Goal: Information Seeking & Learning: Check status

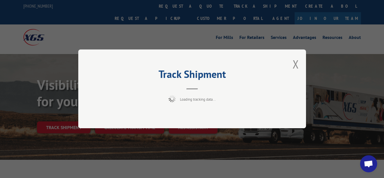
scroll to position [29, 0]
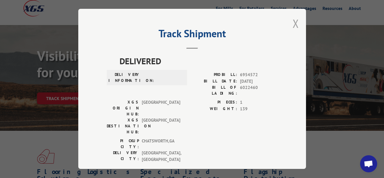
click at [293, 23] on button "Close modal" at bounding box center [296, 23] width 6 height 15
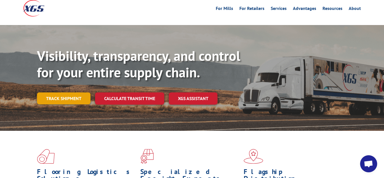
click at [75, 93] on link "Track shipment" at bounding box center [64, 99] width 54 height 12
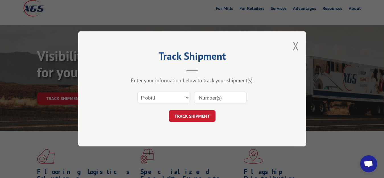
scroll to position [0, 0]
click at [138, 92] on select "Select category... Probill BOL PO" at bounding box center [164, 98] width 52 height 12
select select "bol"
click option "BOL" at bounding box center [0, 0] width 0 height 0
drag, startPoint x: 204, startPoint y: 100, endPoint x: 238, endPoint y: 49, distance: 61.2
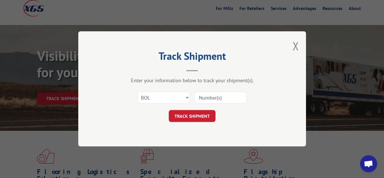
click at [209, 94] on input at bounding box center [220, 98] width 52 height 12
type input "6022462"
click button "TRACK SHIPMENT" at bounding box center [192, 117] width 47 height 12
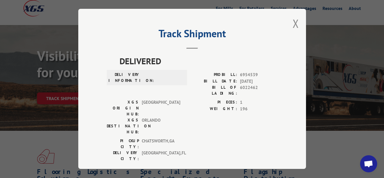
drag, startPoint x: 290, startPoint y: 21, endPoint x: 254, endPoint y: 55, distance: 49.8
click at [293, 22] on button "Close modal" at bounding box center [296, 23] width 6 height 15
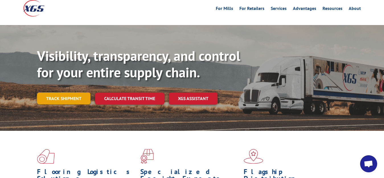
click at [74, 93] on link "Track shipment" at bounding box center [64, 99] width 54 height 12
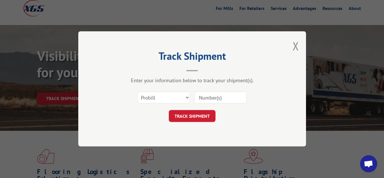
drag, startPoint x: 146, startPoint y: 92, endPoint x: 150, endPoint y: 103, distance: 12.0
click at [147, 95] on div "Select category... Probill BOL PO" at bounding box center [164, 97] width 52 height 13
click at [138, 92] on select "Select category... Probill BOL PO" at bounding box center [164, 98] width 52 height 12
select select "bol"
click option "BOL" at bounding box center [0, 0] width 0 height 0
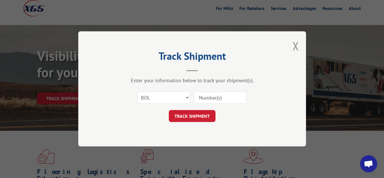
click at [211, 96] on input at bounding box center [220, 98] width 52 height 12
type input "6022463"
click button "TRACK SHIPMENT" at bounding box center [192, 117] width 47 height 12
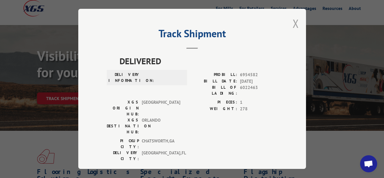
click at [293, 24] on button "Close modal" at bounding box center [296, 23] width 6 height 15
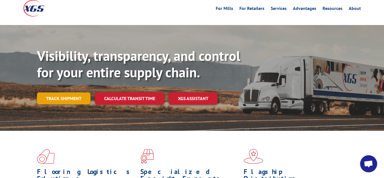
click at [70, 93] on link "Track shipment" at bounding box center [64, 99] width 54 height 12
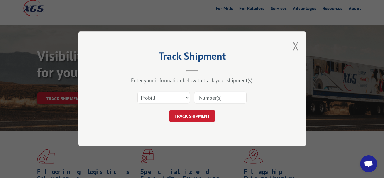
click at [163, 90] on div "Select category... Probill BOL PO" at bounding box center [192, 98] width 171 height 19
click at [138, 92] on select "Select category... Probill BOL PO" at bounding box center [164, 98] width 52 height 12
select select "bol"
click option "BOL" at bounding box center [0, 0] width 0 height 0
click at [202, 98] on input at bounding box center [220, 98] width 52 height 12
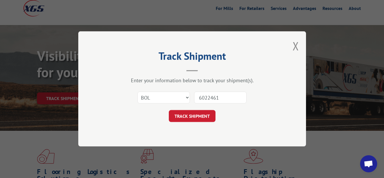
type input "6022461"
click button "TRACK SHIPMENT" at bounding box center [192, 117] width 47 height 12
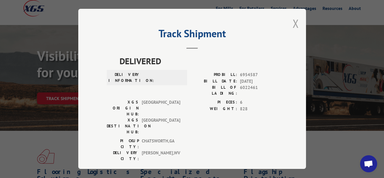
click at [293, 23] on button "Close modal" at bounding box center [296, 23] width 6 height 15
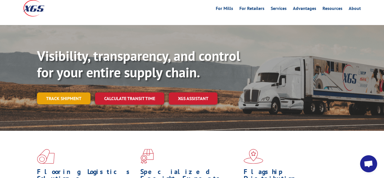
click at [68, 93] on link "Track shipment" at bounding box center [64, 99] width 54 height 12
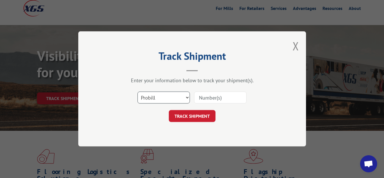
click at [138, 92] on select "Select category... Probill BOL PO" at bounding box center [164, 98] width 52 height 12
select select "bol"
click option "BOL" at bounding box center [0, 0] width 0 height 0
click at [204, 96] on input at bounding box center [220, 98] width 52 height 12
